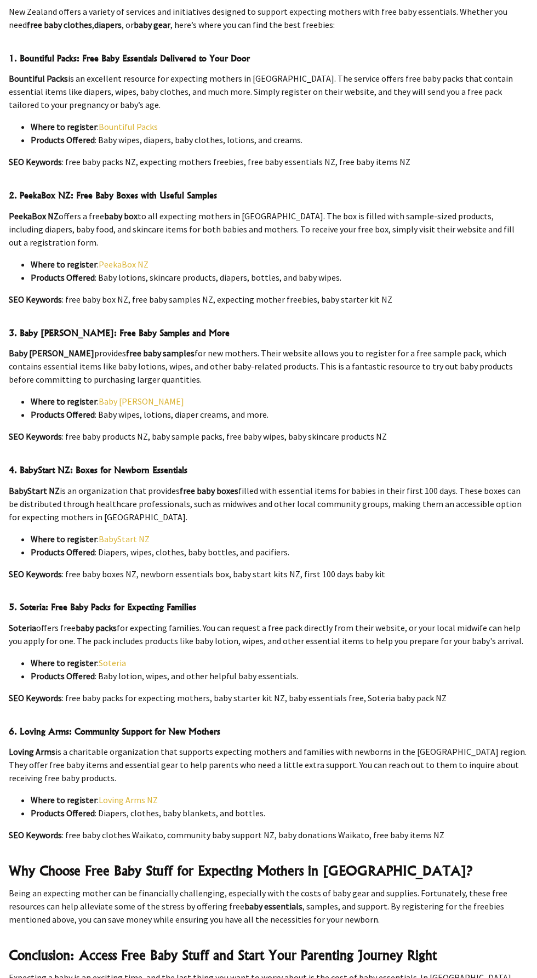
click at [127, 794] on link "Loving Arms NZ" at bounding box center [128, 799] width 59 height 11
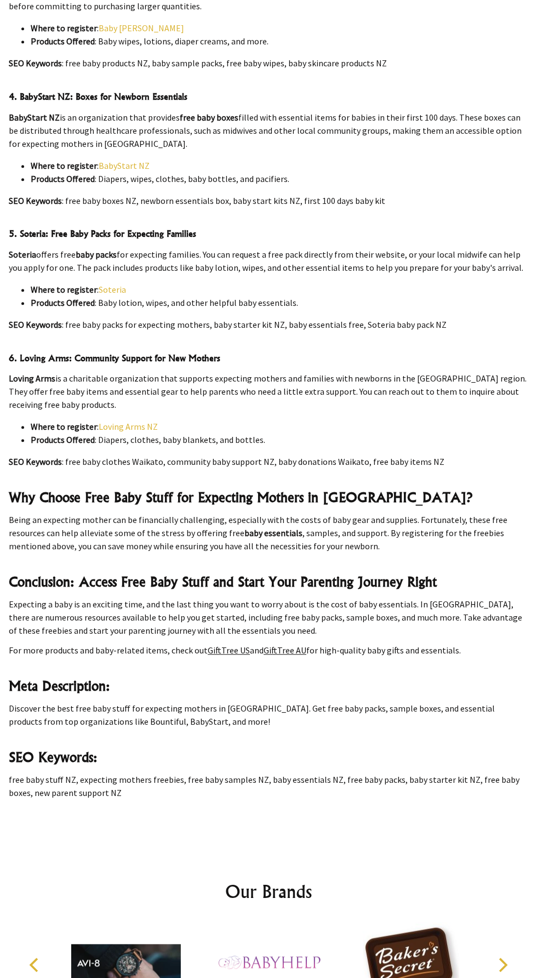
scroll to position [997, 0]
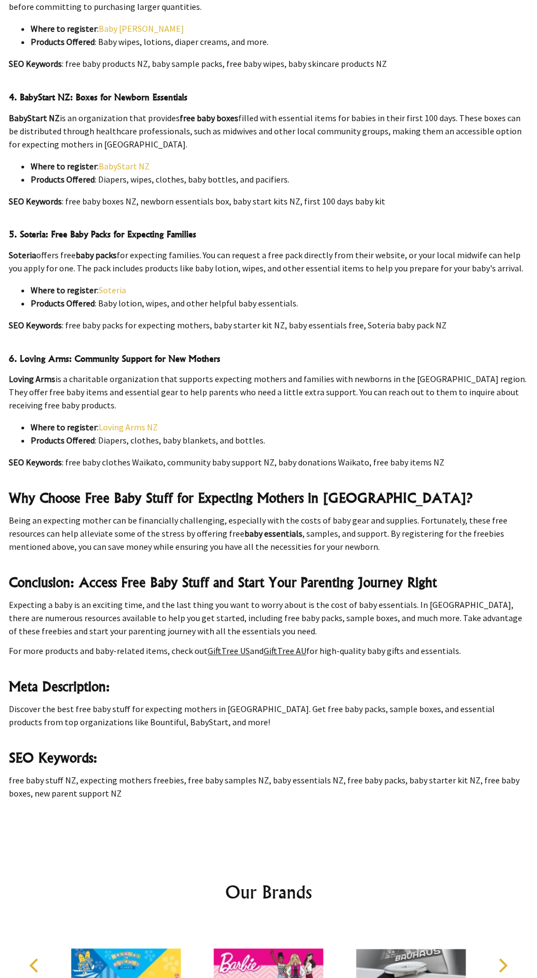
click at [120, 285] on link "Soteria" at bounding box center [112, 290] width 27 height 11
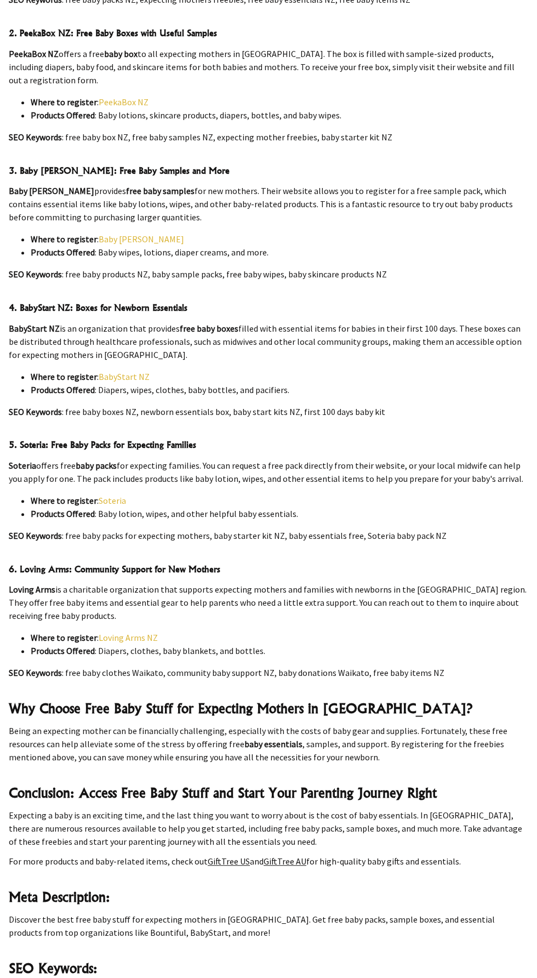
scroll to position [773, 0]
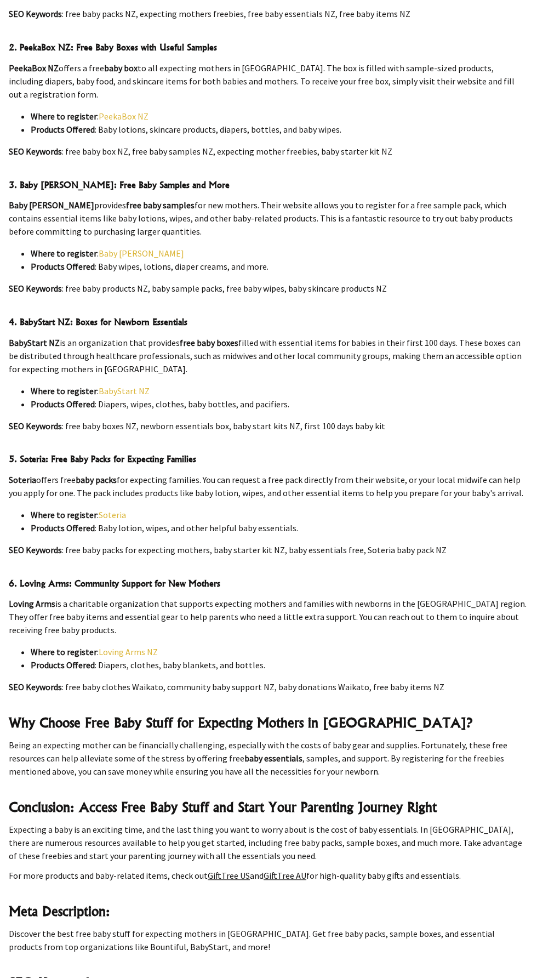
click at [136, 385] on link "BabyStart NZ" at bounding box center [124, 390] width 51 height 11
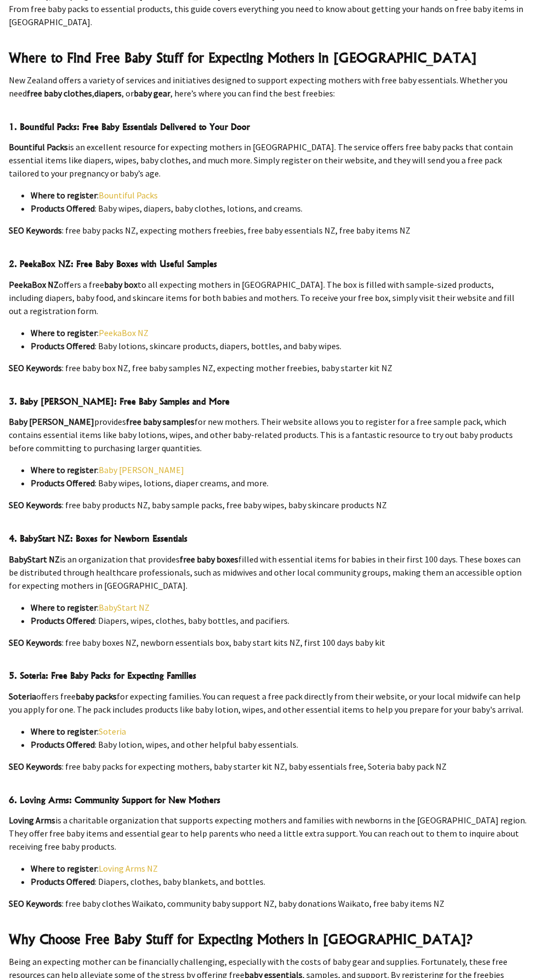
click at [126, 464] on link "Baby [PERSON_NAME]" at bounding box center [142, 469] width 86 height 11
